Goal: Transaction & Acquisition: Purchase product/service

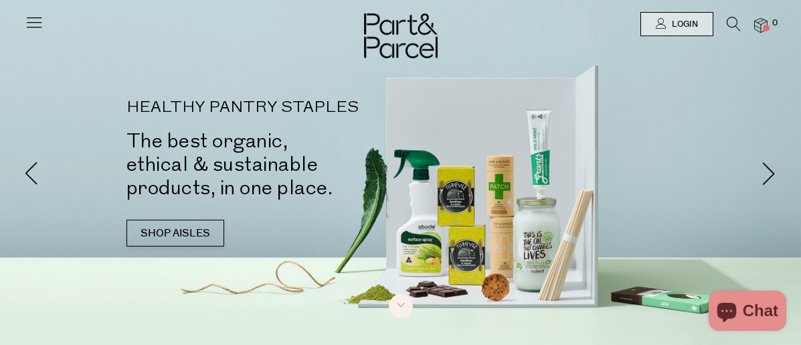
click at [731, 22] on icon at bounding box center [734, 24] width 14 height 15
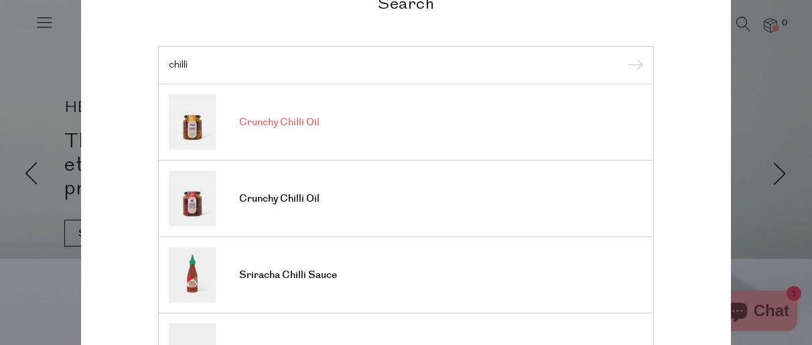
type input "chilli"
click at [271, 120] on span "Crunchy Chilli Oil" at bounding box center [279, 122] width 80 height 13
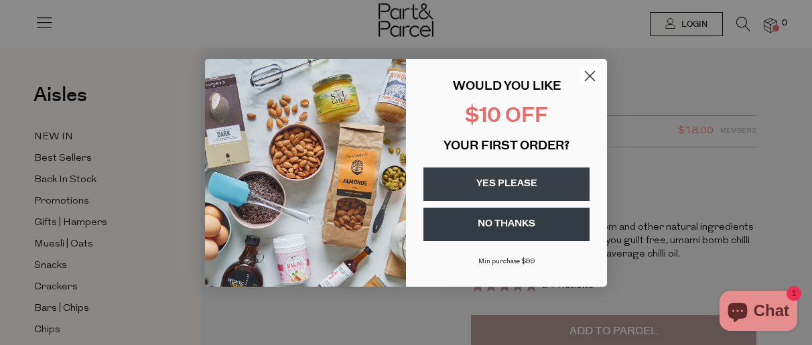
click at [591, 75] on circle "Close dialog" at bounding box center [590, 75] width 22 height 22
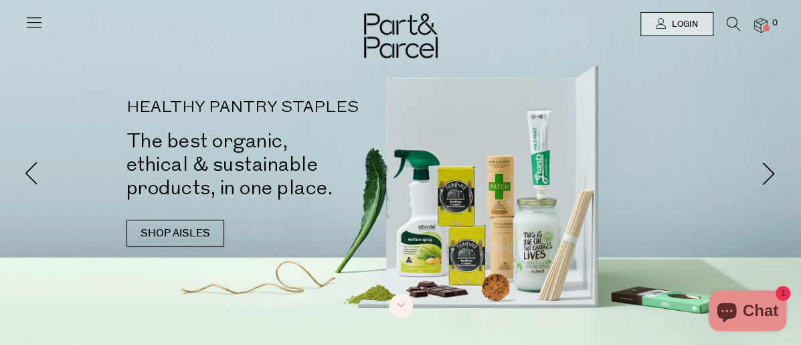
click at [724, 24] on li at bounding box center [727, 27] width 27 height 21
click at [735, 24] on icon at bounding box center [734, 24] width 14 height 15
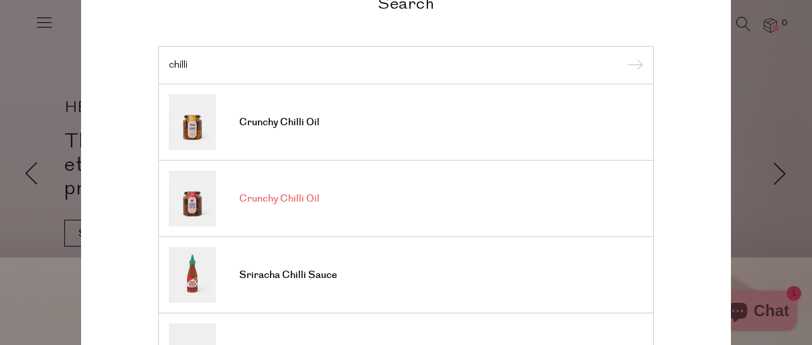
type input "chilli"
click at [248, 199] on span "Crunchy Chilli Oil" at bounding box center [279, 198] width 80 height 13
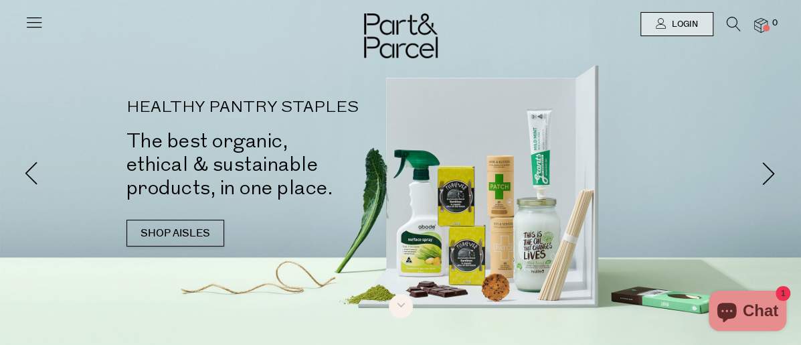
click at [720, 20] on li at bounding box center [727, 27] width 27 height 21
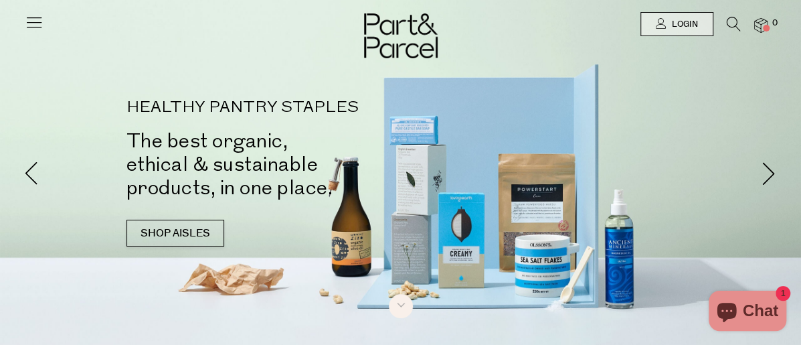
click at [734, 22] on icon at bounding box center [734, 24] width 14 height 15
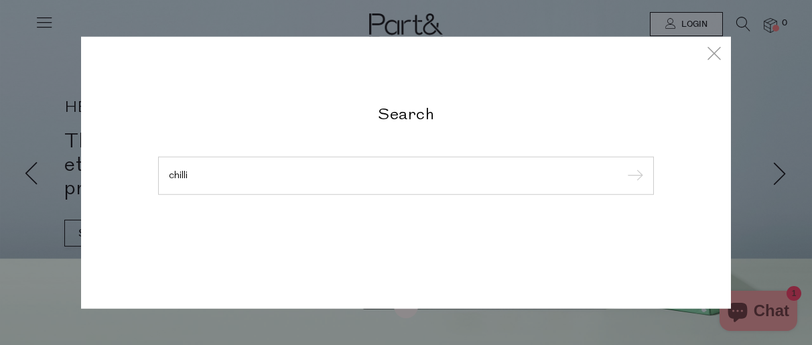
type input "chilli"
click at [623, 166] on input "submit" at bounding box center [633, 176] width 20 height 20
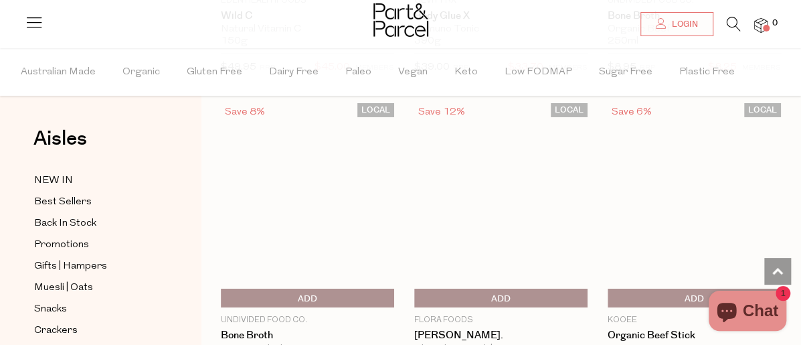
scroll to position [4560, 0]
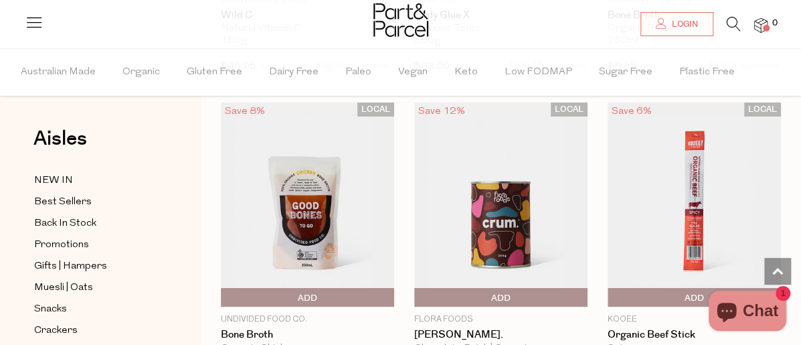
click at [730, 20] on icon at bounding box center [734, 24] width 14 height 15
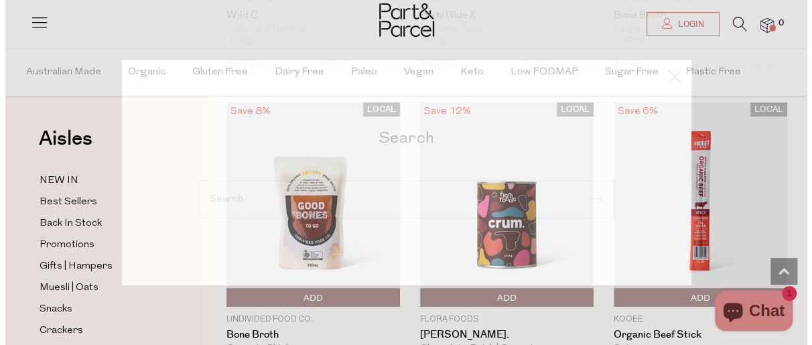
scroll to position [4618, 0]
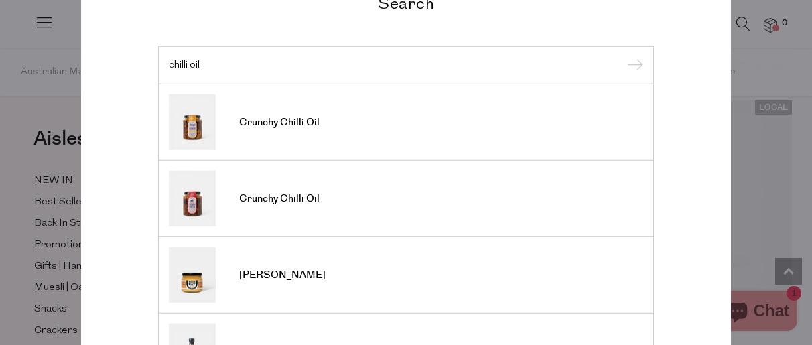
type input "chilli oil"
click at [623, 56] on input "submit" at bounding box center [633, 66] width 20 height 20
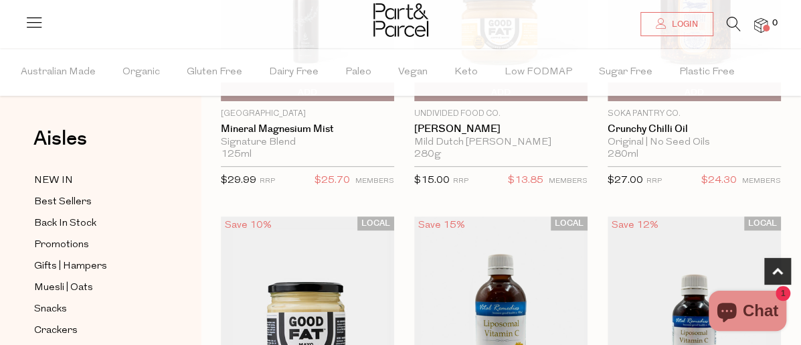
scroll to position [252, 0]
